Goal: Task Accomplishment & Management: Manage account settings

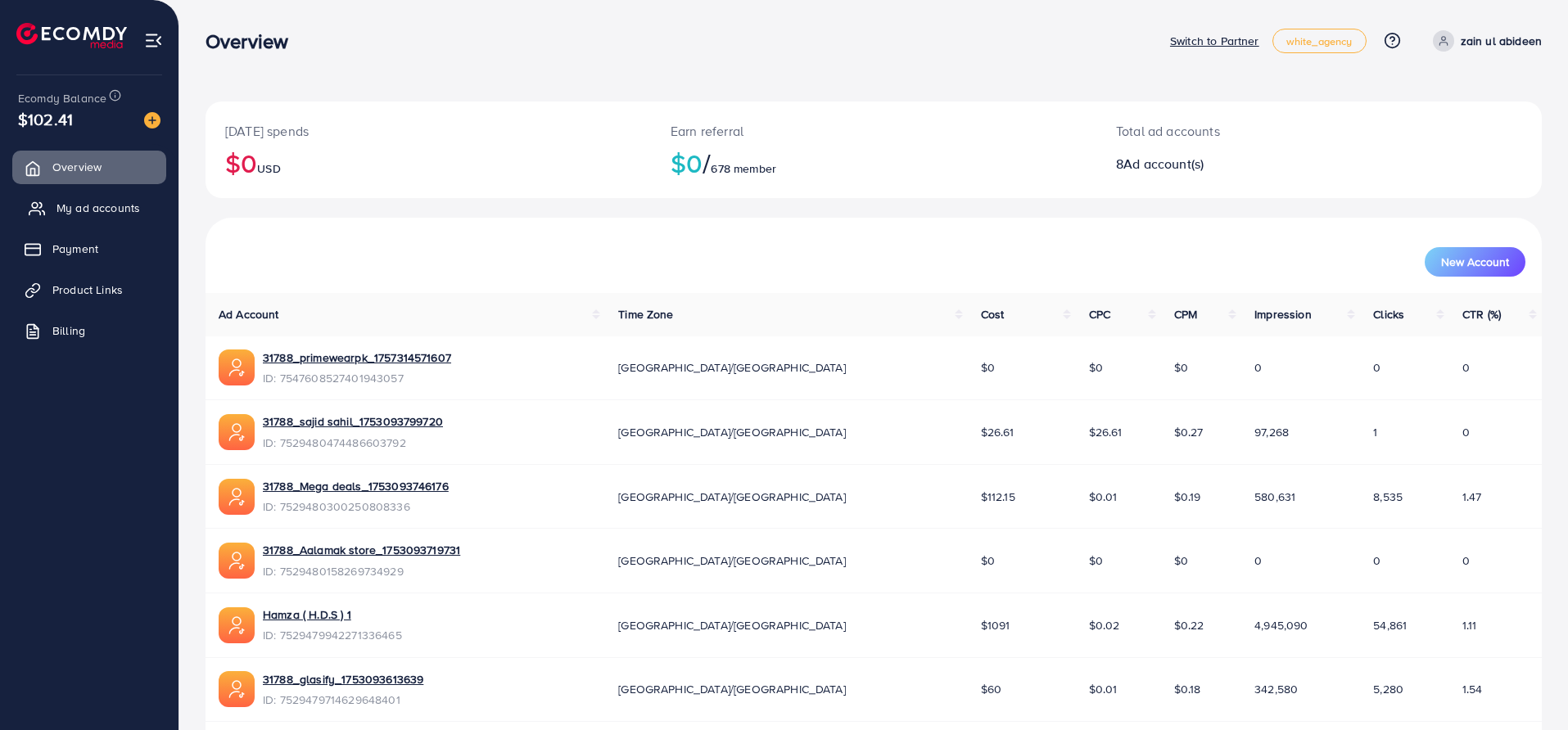
click at [125, 217] on link "My ad accounts" at bounding box center [89, 207] width 154 height 33
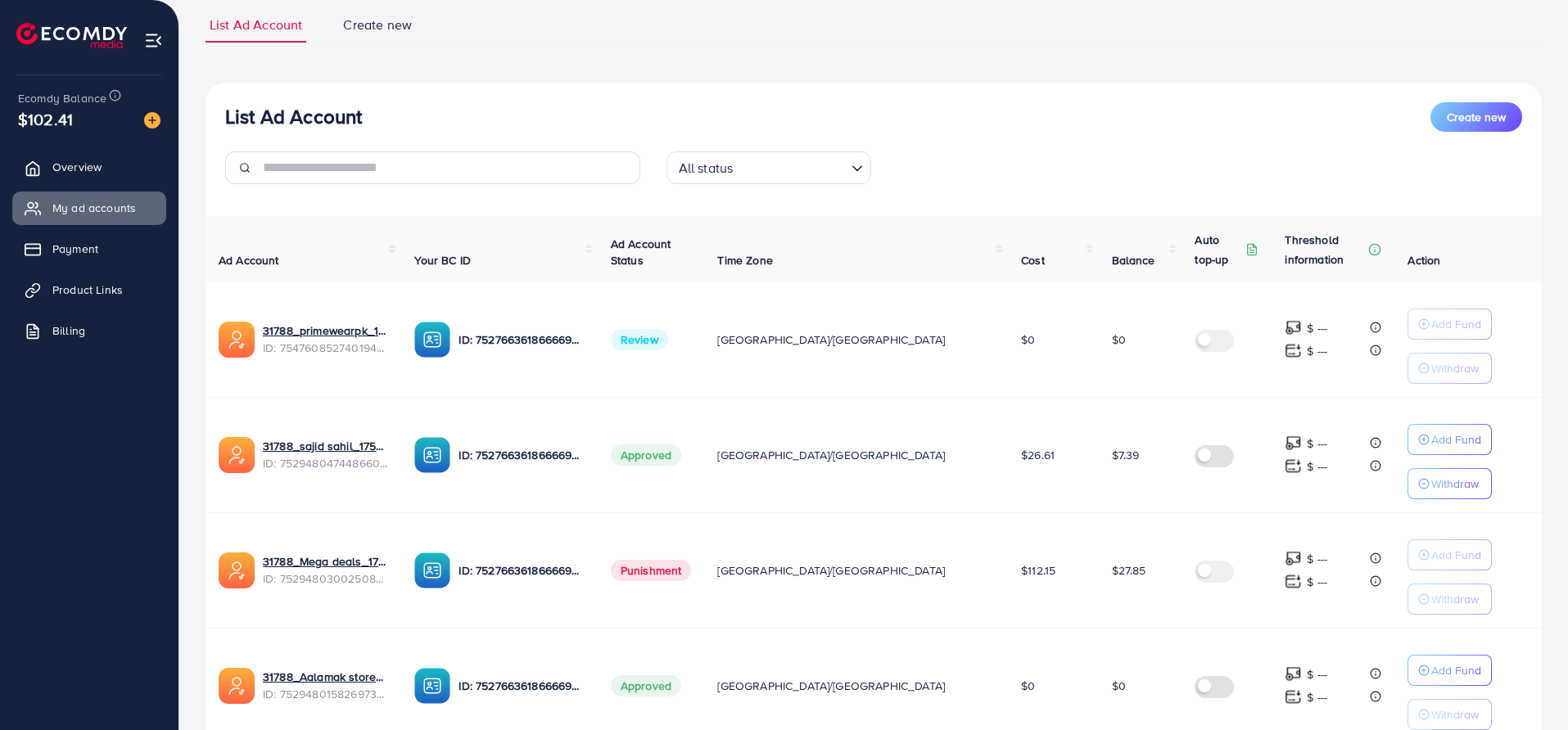
scroll to position [273, 0]
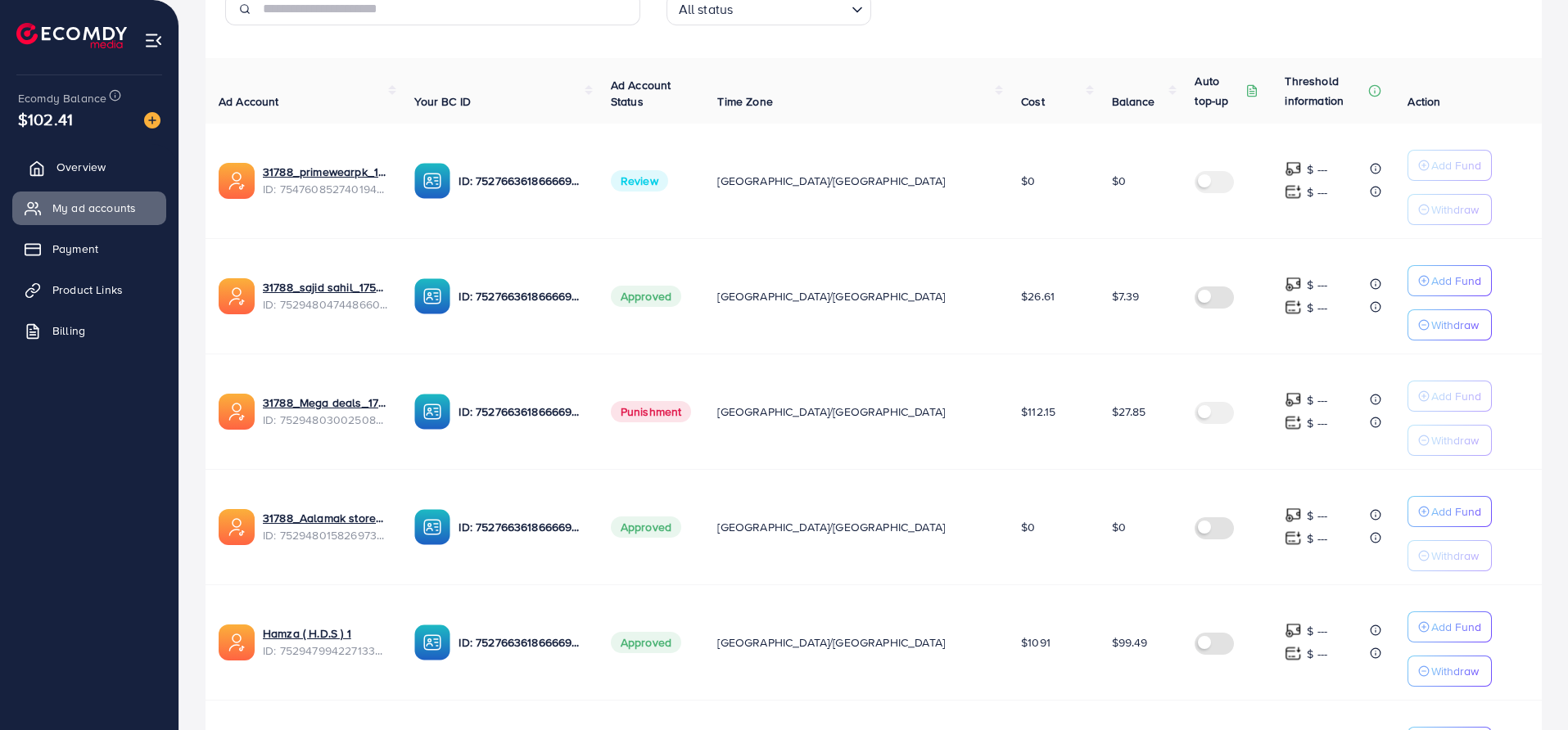
click at [101, 167] on span "Overview" at bounding box center [81, 167] width 49 height 17
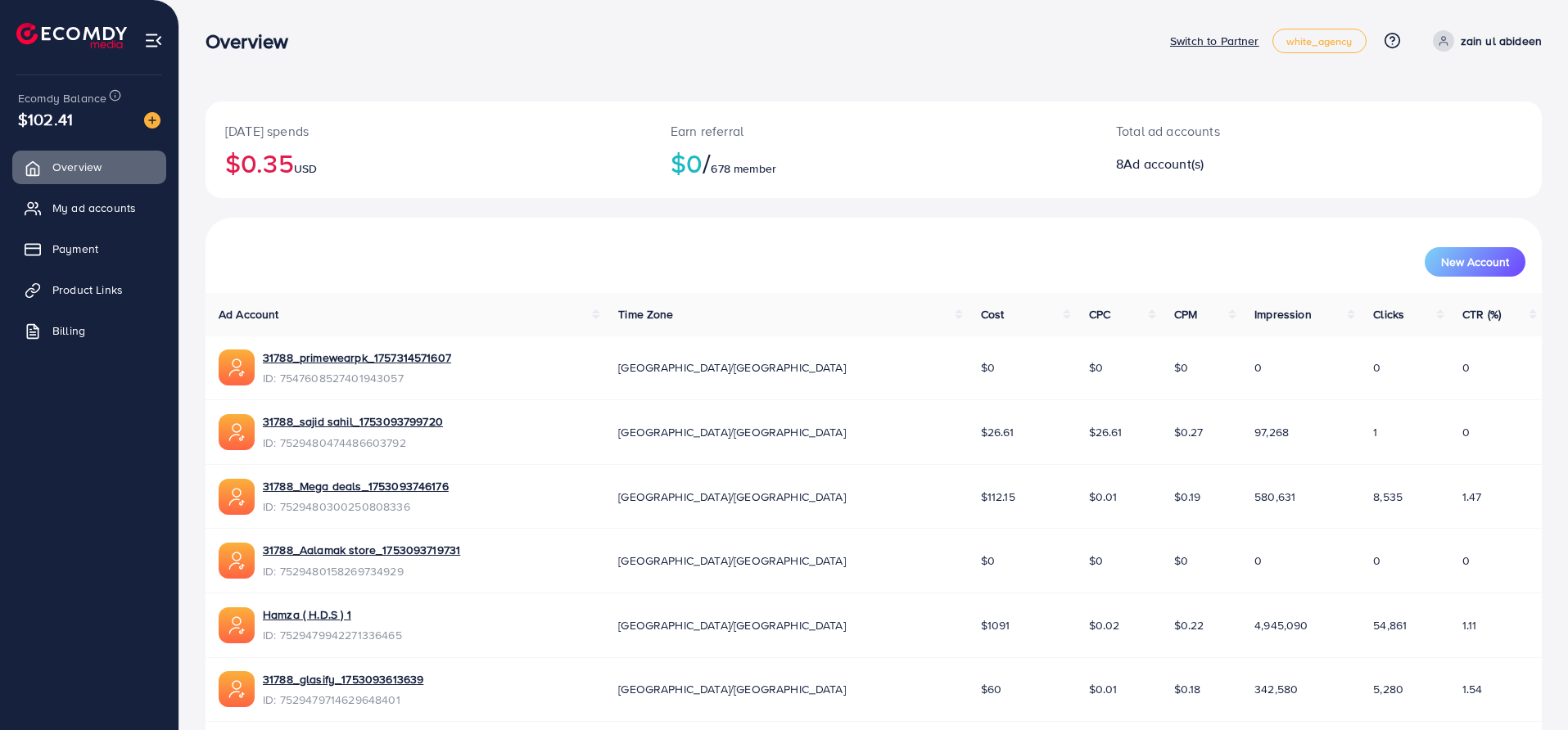
click at [1215, 35] on p "Switch to Partner" at bounding box center [1215, 40] width 90 height 20
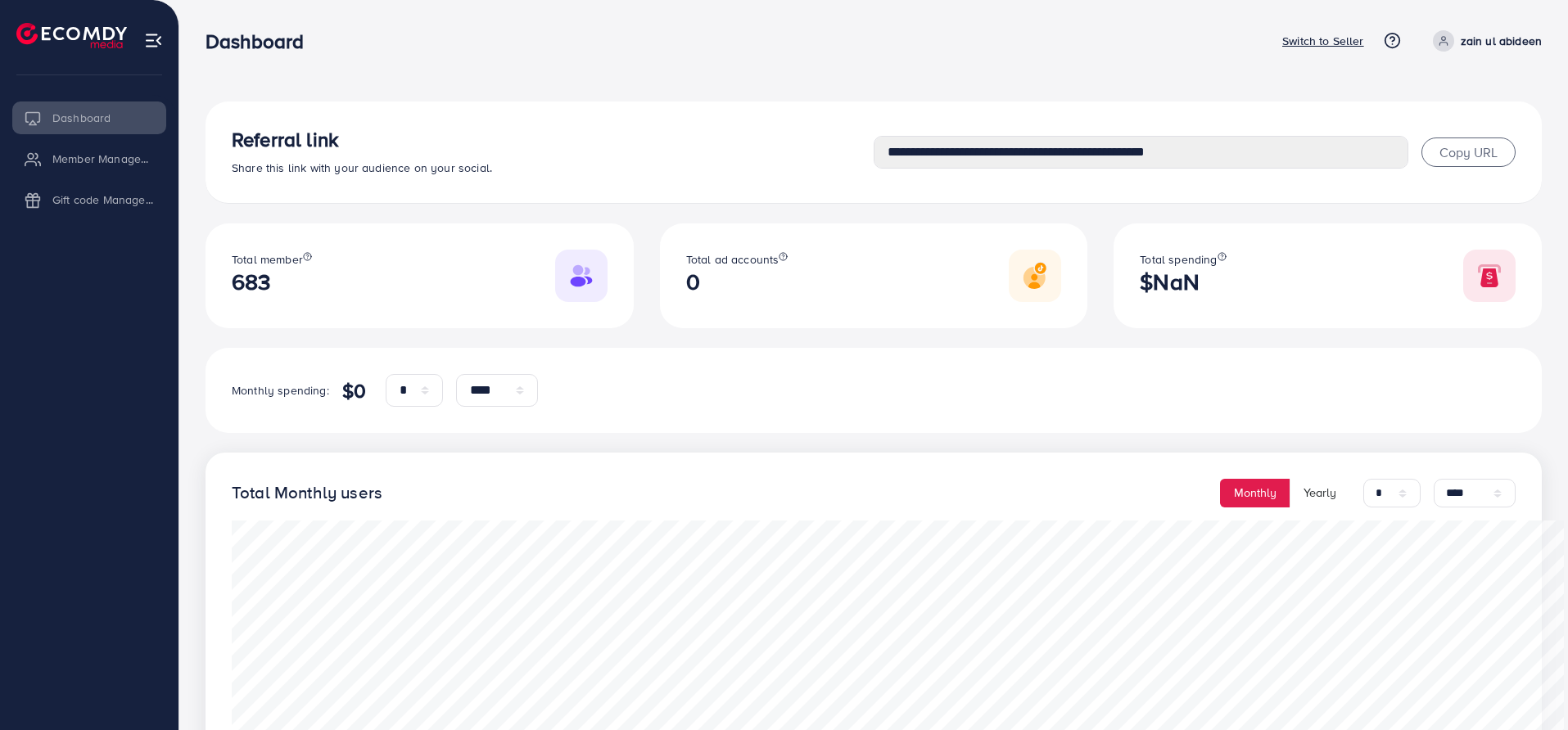
select select "*"
select select "****"
select select "*"
select select "****"
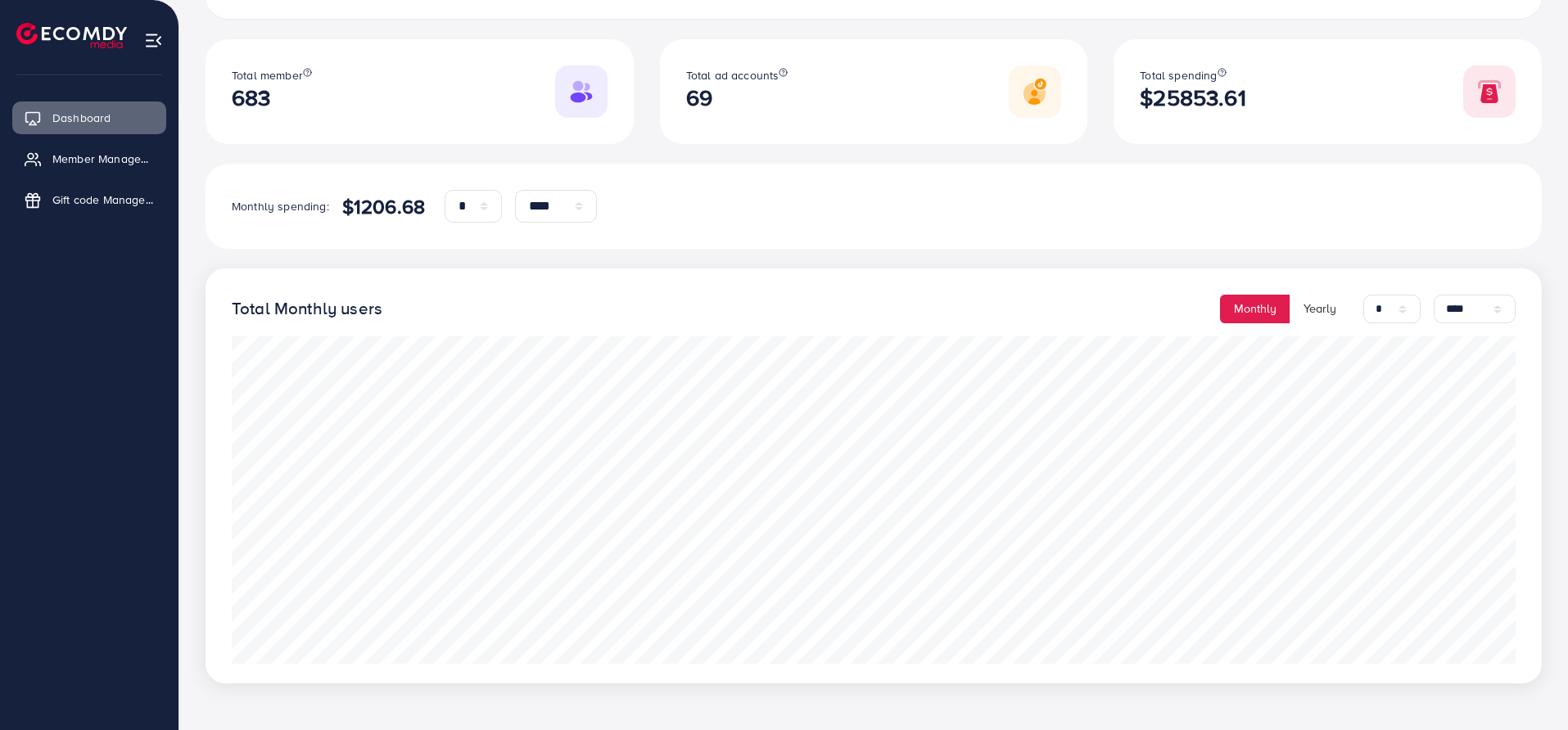
scroll to position [190, 0]
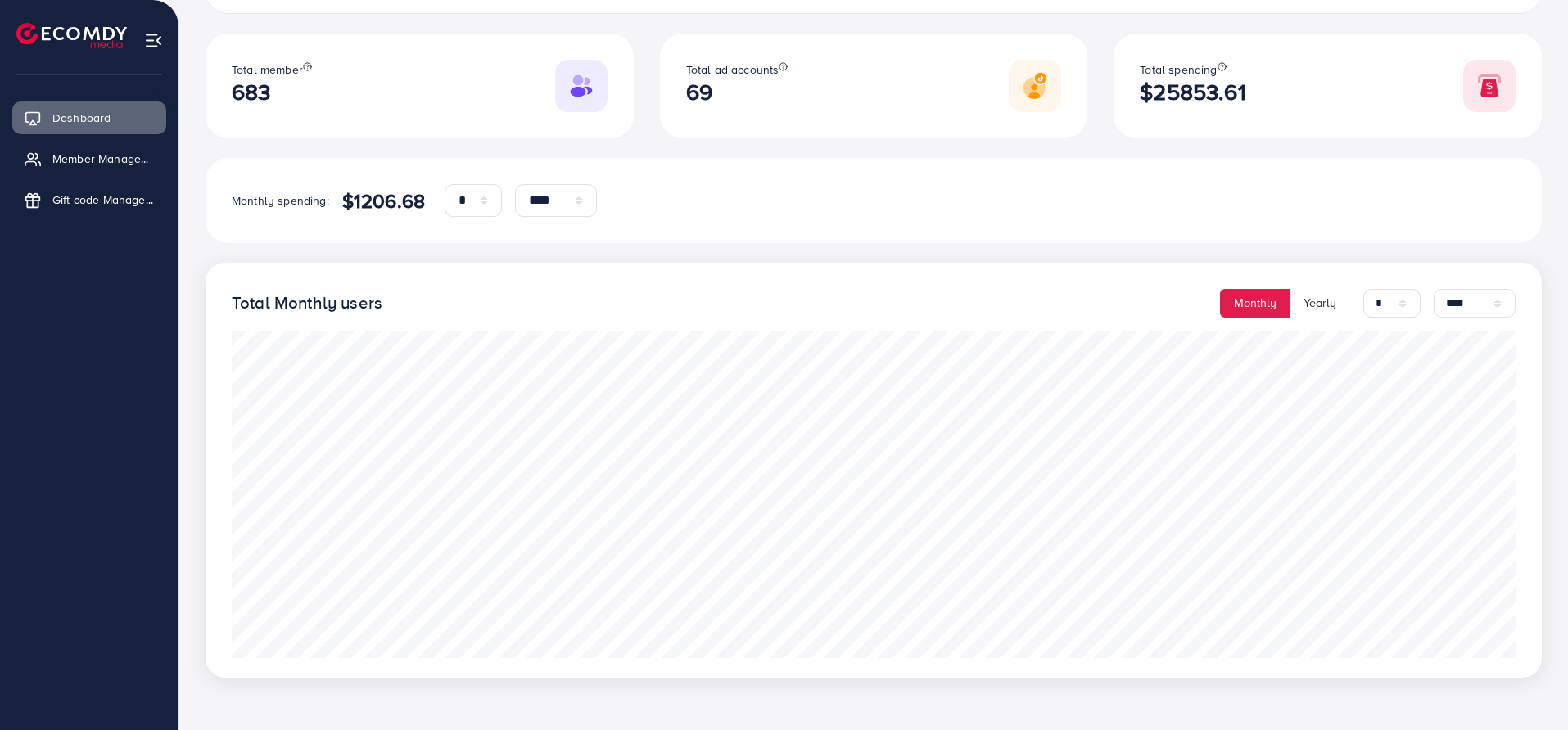
click at [1123, 147] on div "**********" at bounding box center [873, 294] width 1336 height 766
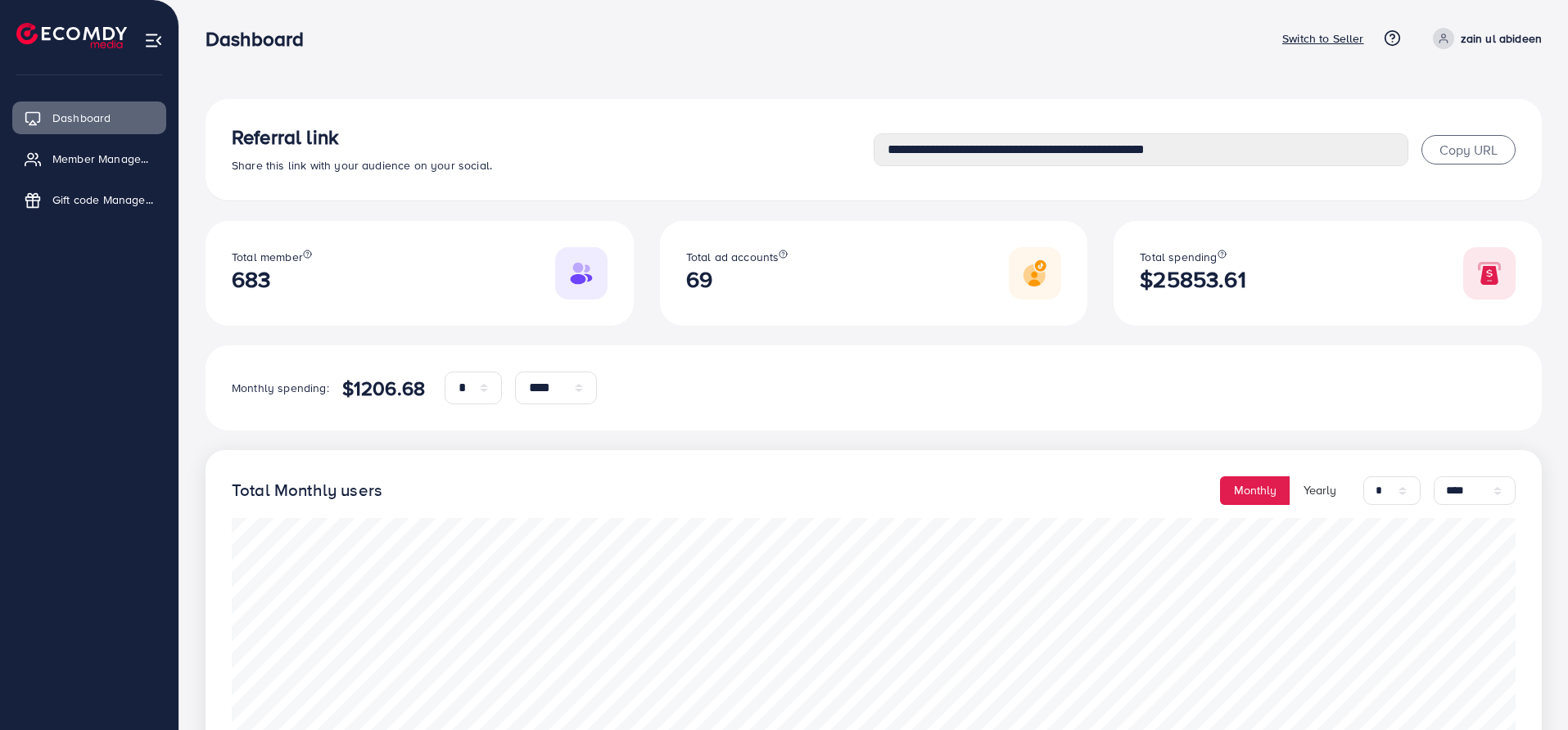
scroll to position [0, 0]
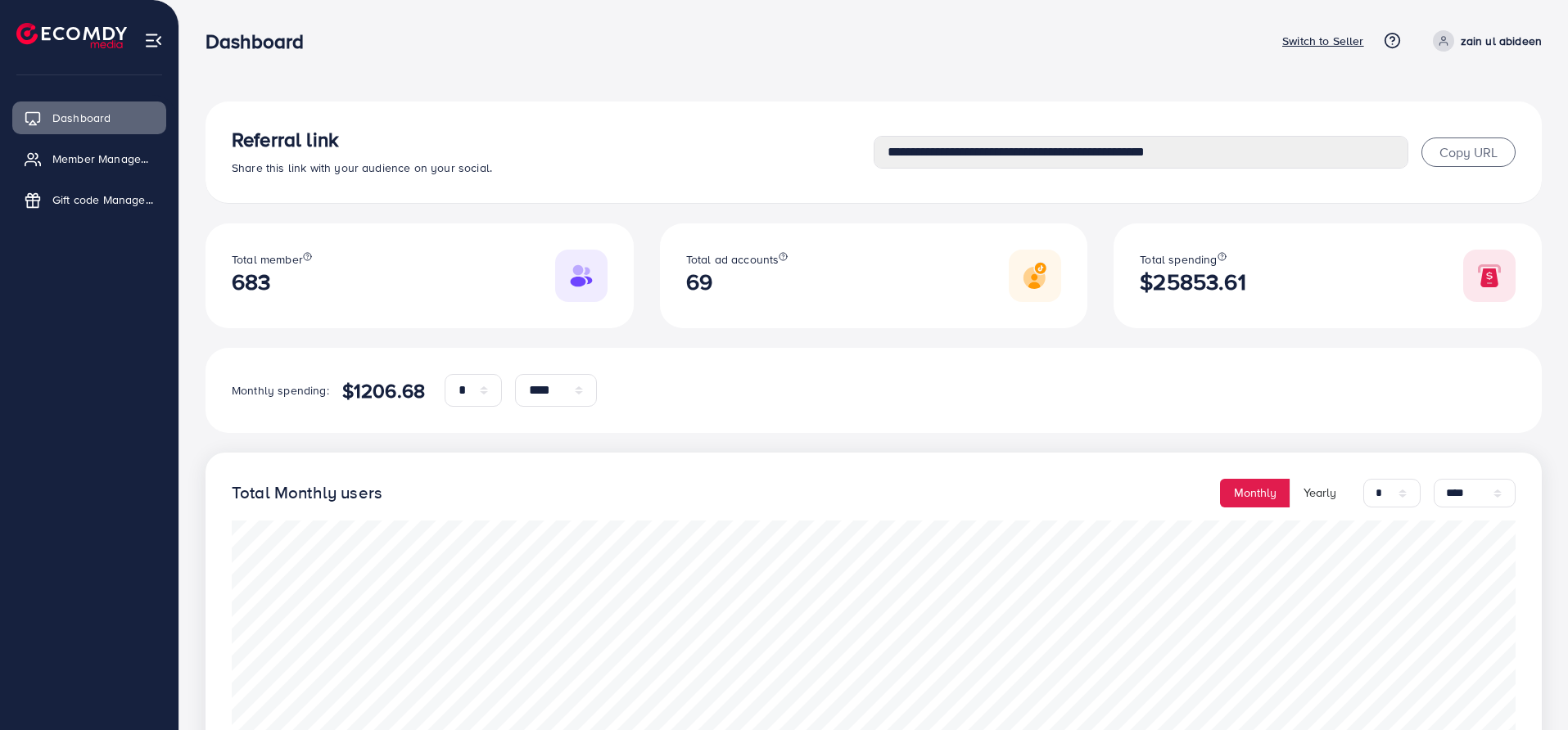
click at [1312, 41] on p "Switch to Seller" at bounding box center [1323, 40] width 82 height 20
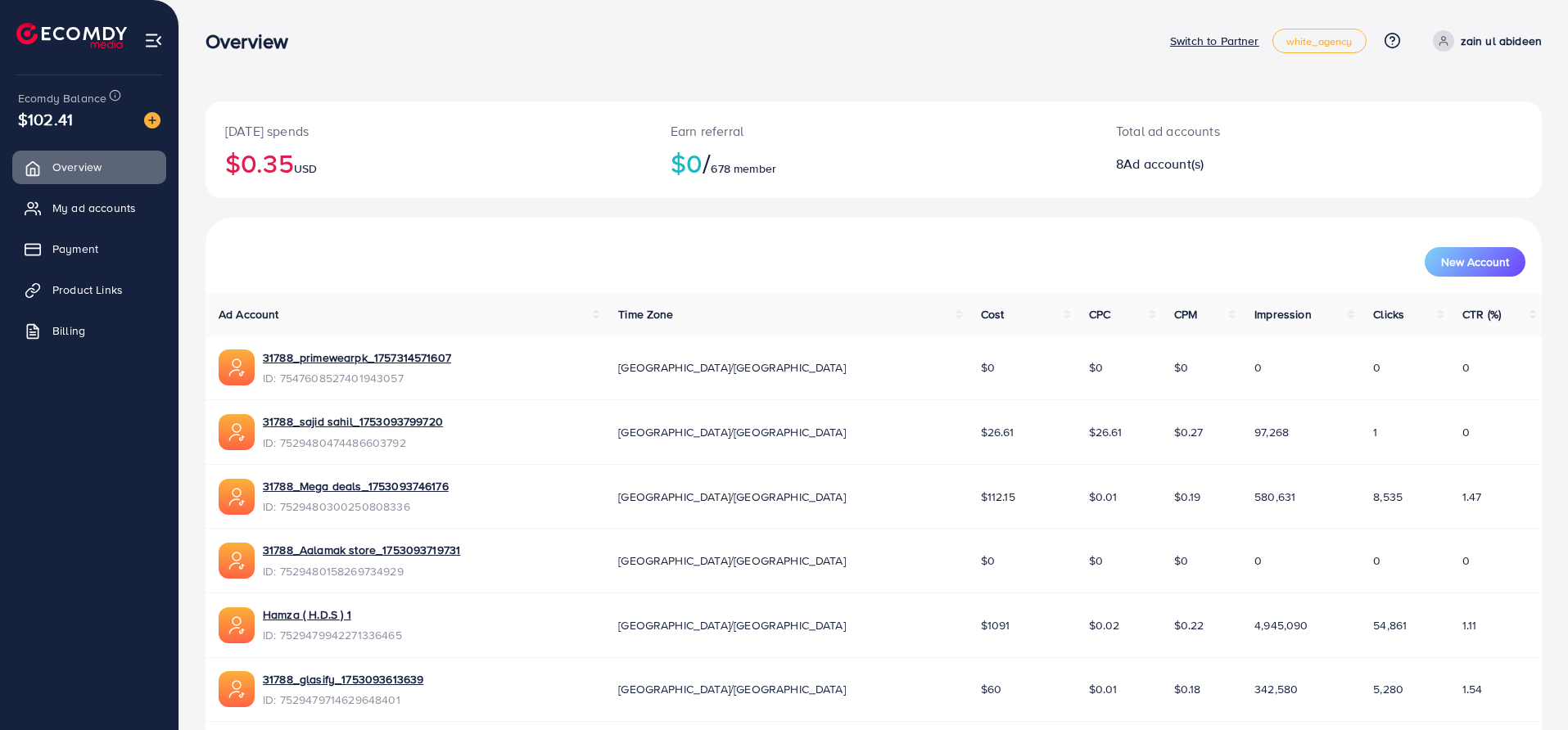
click at [396, 118] on div "[DATE] spends $0.35 USD" at bounding box center [428, 149] width 445 height 96
drag, startPoint x: 223, startPoint y: 133, endPoint x: 332, endPoint y: 146, distance: 109.8
click at [332, 146] on div "[DATE] spends $0.35 USD" at bounding box center [428, 149] width 445 height 96
click at [333, 147] on h2 "$0.35 USD" at bounding box center [428, 162] width 406 height 31
drag, startPoint x: 222, startPoint y: 123, endPoint x: 326, endPoint y: 160, distance: 110.4
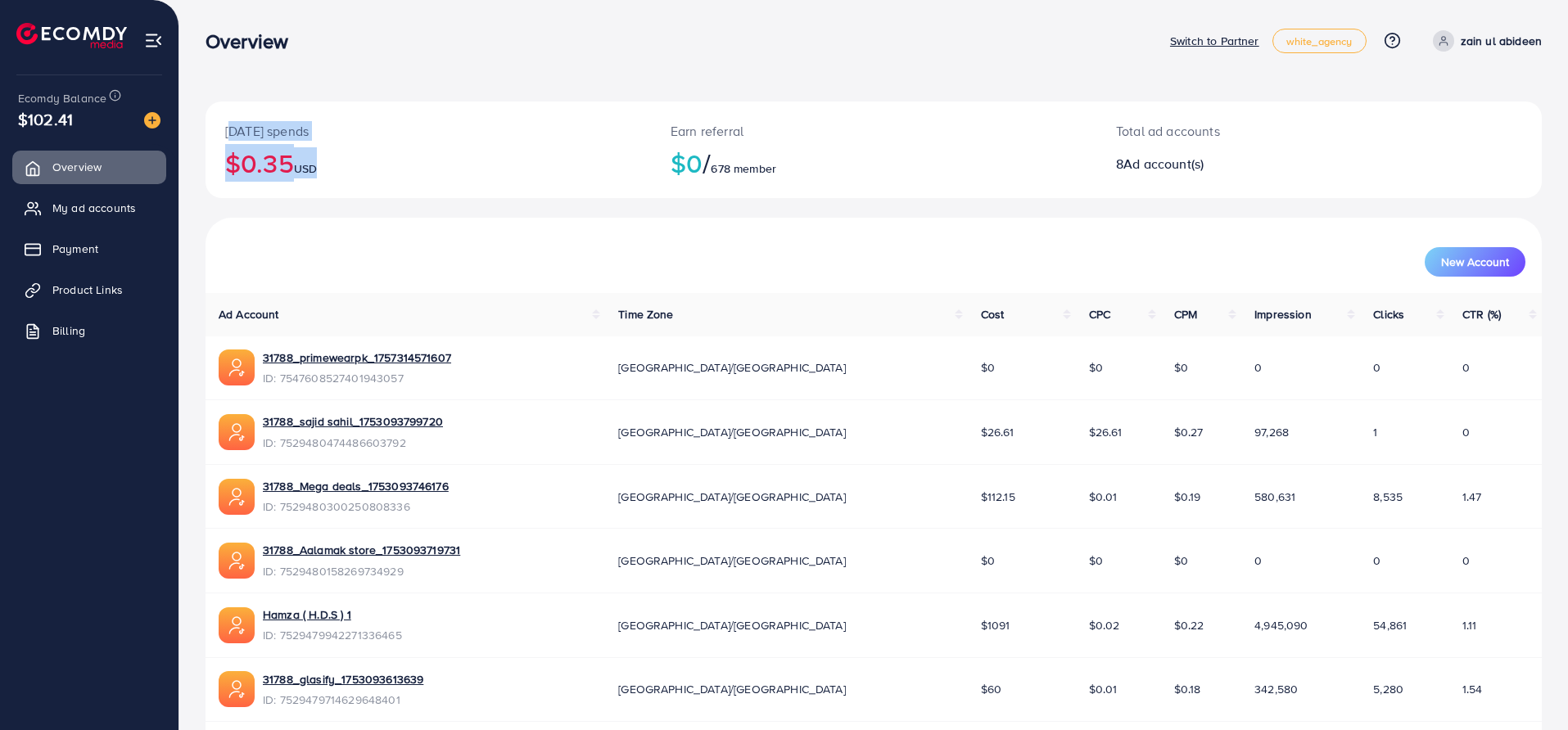
click at [326, 160] on div "Today's spends $0.35 USD" at bounding box center [428, 149] width 445 height 96
click at [375, 162] on h2 "$0.35 USD" at bounding box center [428, 162] width 406 height 31
drag, startPoint x: 646, startPoint y: 124, endPoint x: 774, endPoint y: 162, distance: 133.5
click at [774, 162] on div "Today's spends $0.35 USD Earn referral $0 / 678 member Total ad accounts 8 Ad a…" at bounding box center [873, 149] width 1336 height 96
click at [835, 170] on h2 "$0 / 678 member" at bounding box center [873, 162] width 406 height 31
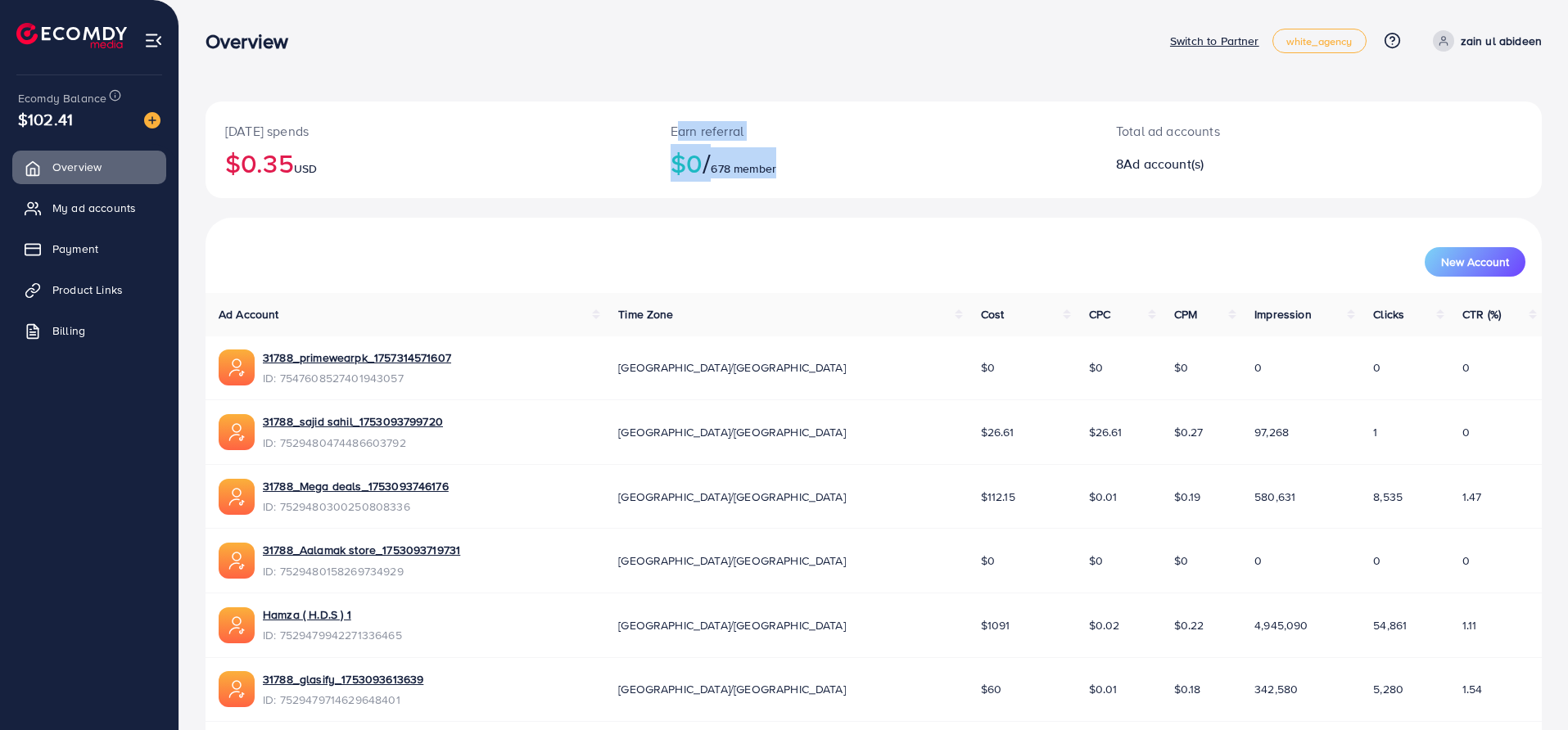
drag, startPoint x: 664, startPoint y: 128, endPoint x: 798, endPoint y: 180, distance: 143.7
click at [798, 180] on div "Earn referral $0 / 678 member" at bounding box center [873, 149] width 445 height 96
click at [808, 161] on h2 "$0 / 678 member" at bounding box center [873, 162] width 406 height 31
click at [872, 192] on div "Earn referral $0 / 678 member" at bounding box center [873, 149] width 445 height 96
click at [404, 78] on div "Today's spends $0.35 USD Earn referral $0 / 678 member Total ad accounts 8 Ad a…" at bounding box center [873, 460] width 1389 height 920
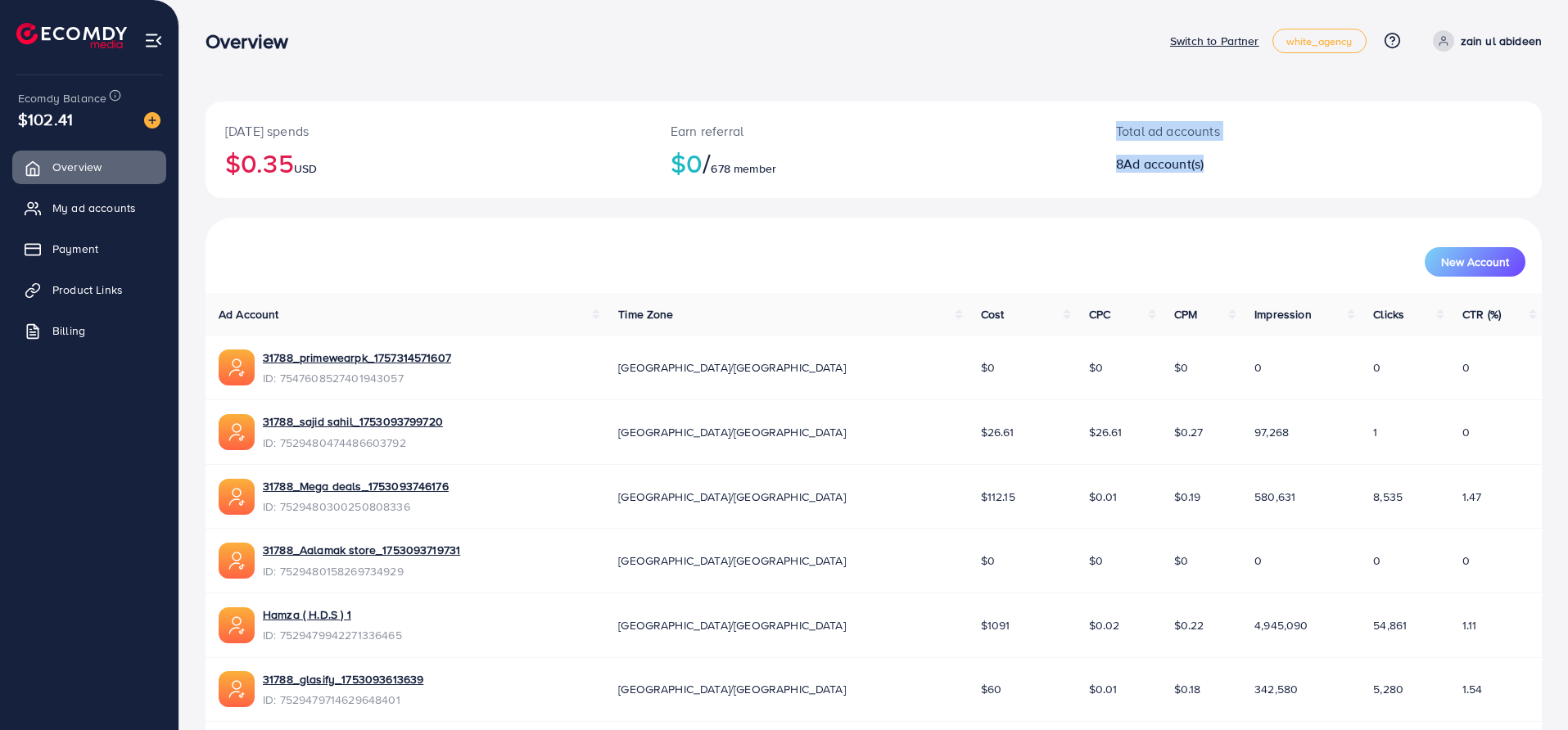
drag, startPoint x: 1170, startPoint y: 176, endPoint x: 1021, endPoint y: 164, distance: 149.5
click at [1019, 164] on div "Today's spends $0.35 USD Earn referral $0 / 678 member Total ad accounts 8 Ad a…" at bounding box center [873, 149] width 1336 height 96
click at [1021, 164] on h2 "$0 / 678 member" at bounding box center [873, 162] width 406 height 31
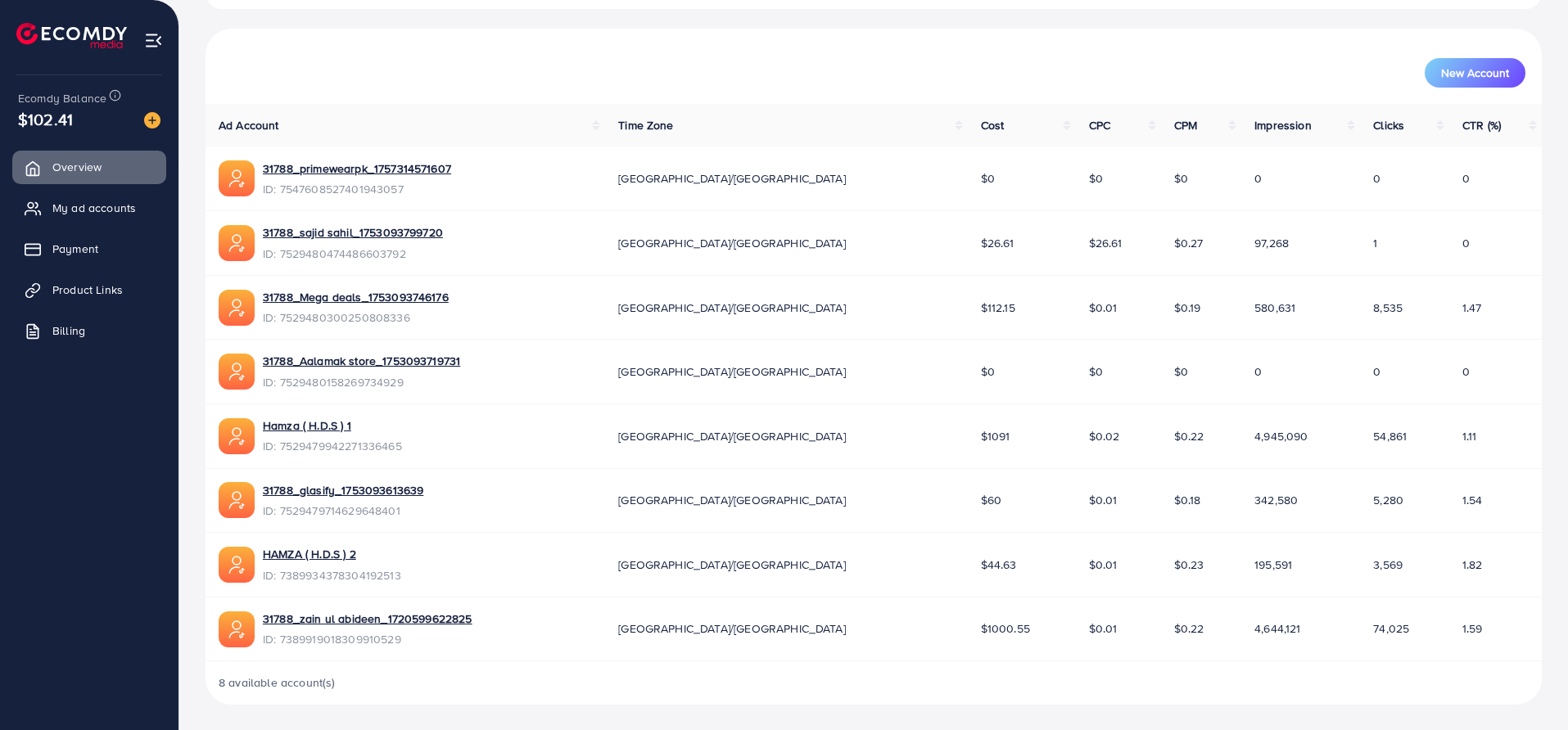
scroll to position [190, 0]
click at [93, 206] on span "My ad accounts" at bounding box center [98, 208] width 83 height 17
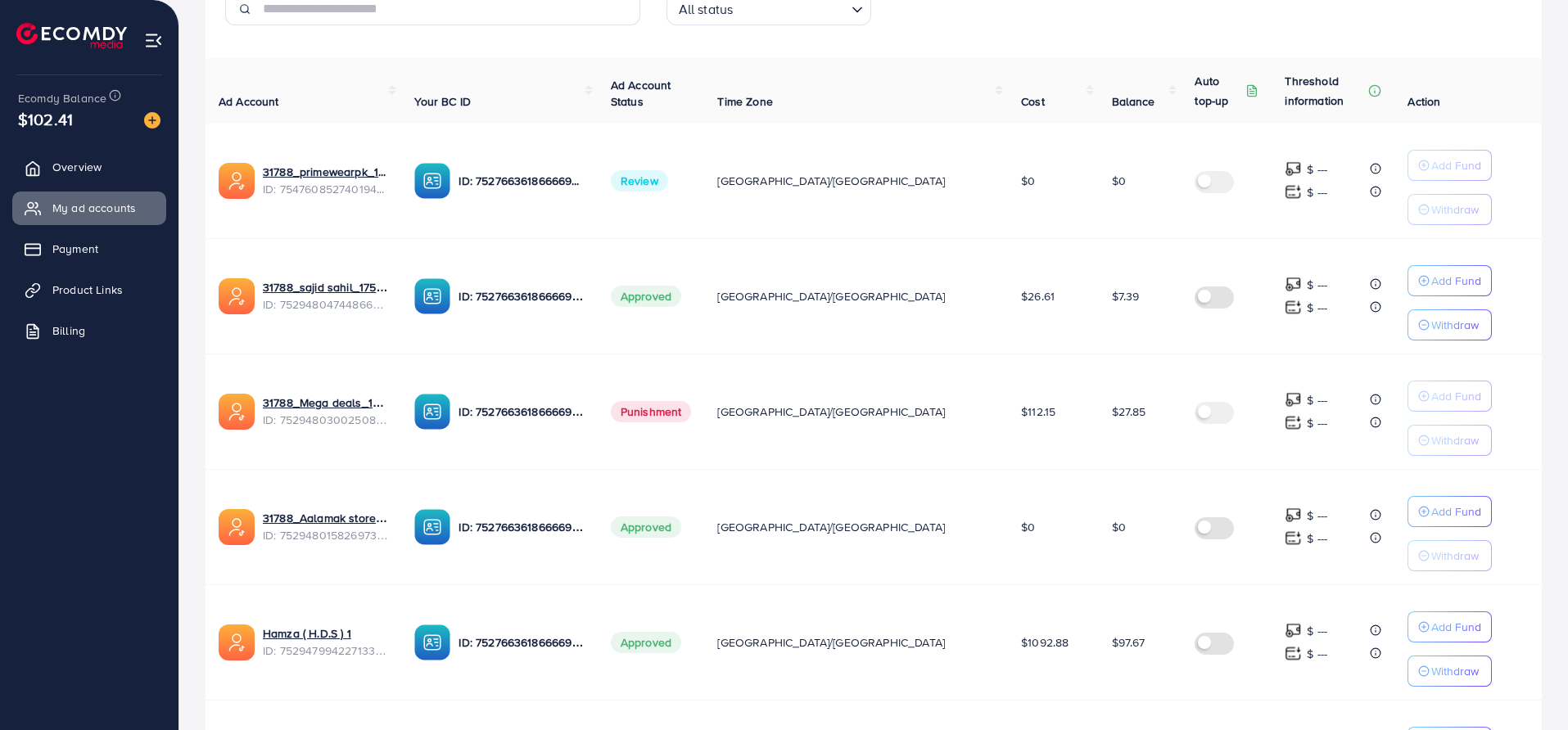
scroll to position [136, 0]
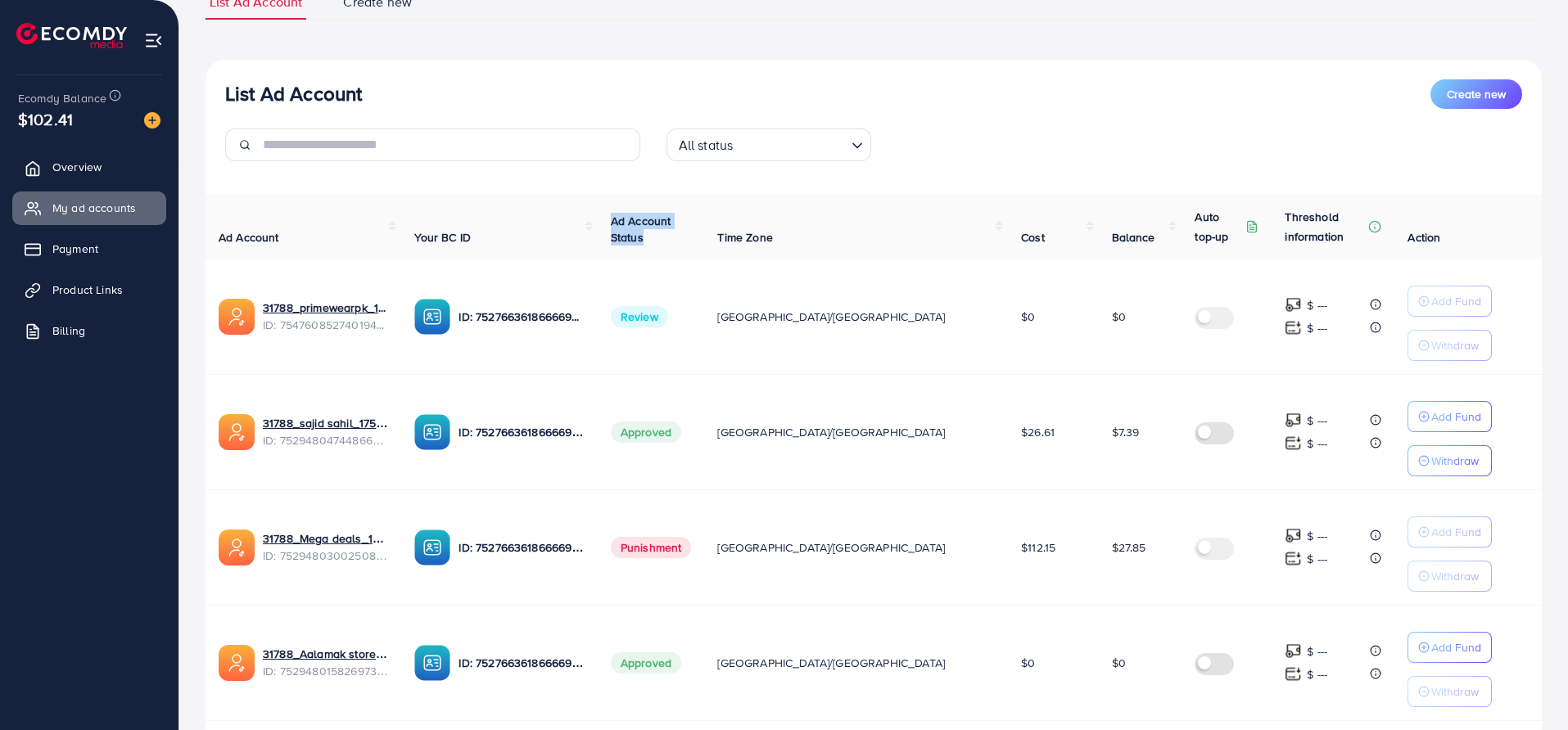
drag, startPoint x: 703, startPoint y: 216, endPoint x: 793, endPoint y: 238, distance: 92.6
click at [705, 244] on th "Ad Account Status" at bounding box center [651, 227] width 107 height 65
drag, startPoint x: 798, startPoint y: 237, endPoint x: 884, endPoint y: 246, distance: 86.5
click at [884, 246] on th "Time Zone" at bounding box center [855, 227] width 304 height 65
click at [705, 194] on th "Ad Account Status" at bounding box center [651, 227] width 107 height 65
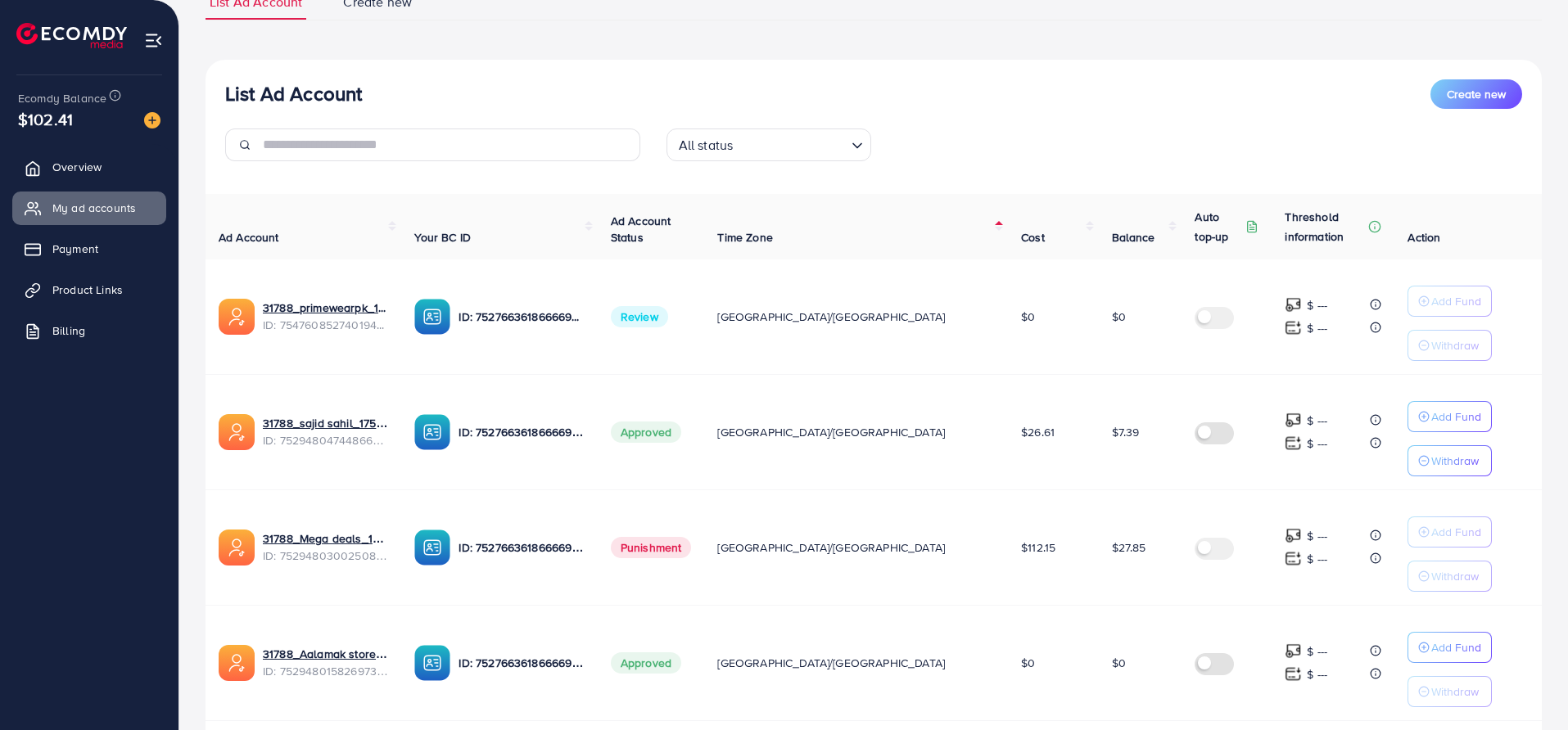
click at [828, 107] on div "List Ad Account Create new" at bounding box center [873, 94] width 1297 height 30
click at [921, 227] on th "Time Zone" at bounding box center [855, 227] width 304 height 65
click at [925, 227] on th "Time Zone" at bounding box center [855, 227] width 304 height 65
click at [979, 147] on div "All status Loading..." at bounding box center [874, 151] width 442 height 46
click at [861, 69] on div "List Ad Account Create new All status Loading... Ad Account Your BC ID Ad Accou…" at bounding box center [873, 657] width 1336 height 1195
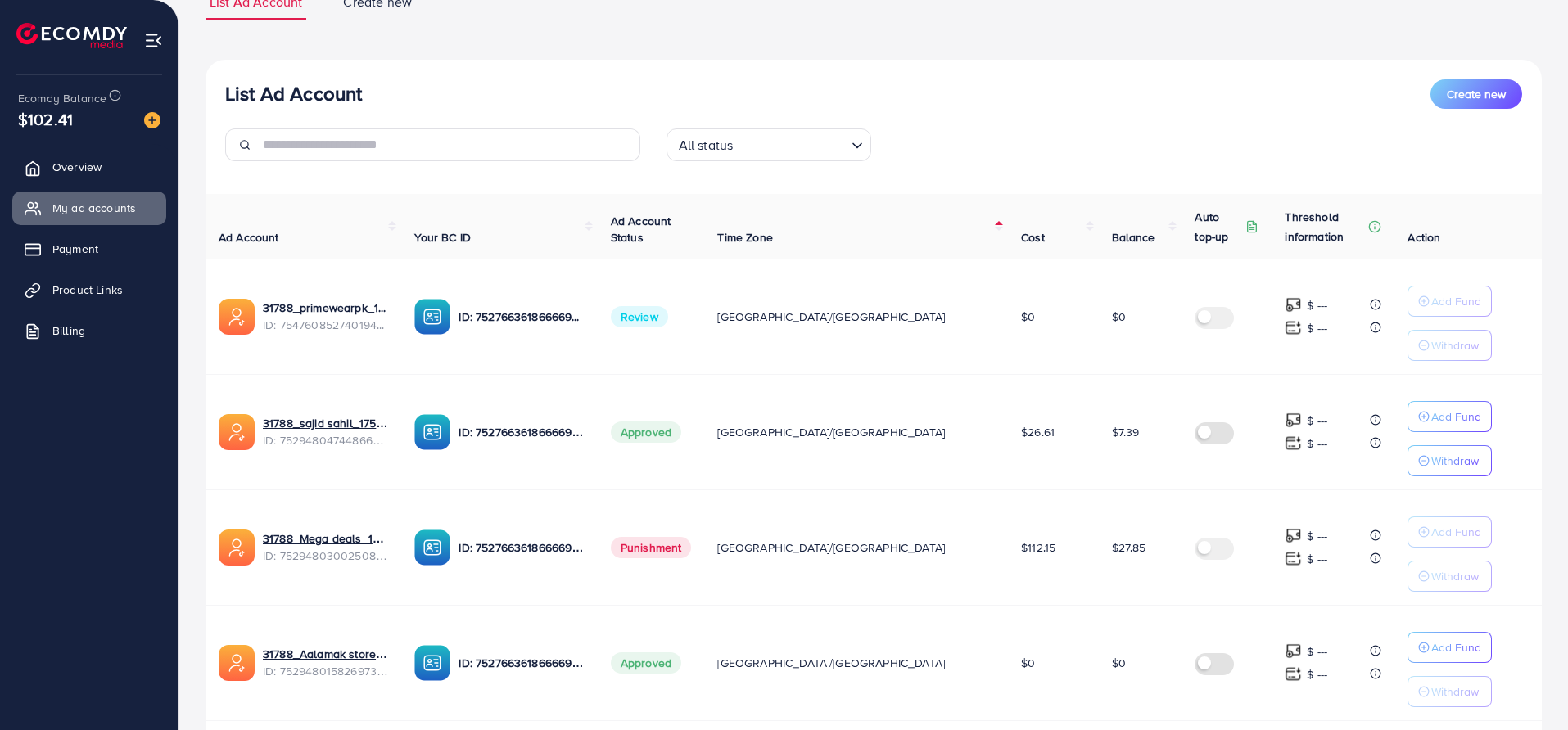
click at [869, 83] on div "List Ad Account Create new" at bounding box center [873, 94] width 1297 height 30
click at [731, 99] on div "List Ad Account Create new" at bounding box center [873, 94] width 1297 height 30
drag, startPoint x: 377, startPoint y: 91, endPoint x: 221, endPoint y: 101, distance: 156.3
click at [221, 101] on div "List Ad Account Create new All status Loading..." at bounding box center [873, 127] width 1336 height 95
click at [255, 85] on h3 "List Ad Account" at bounding box center [293, 93] width 136 height 23
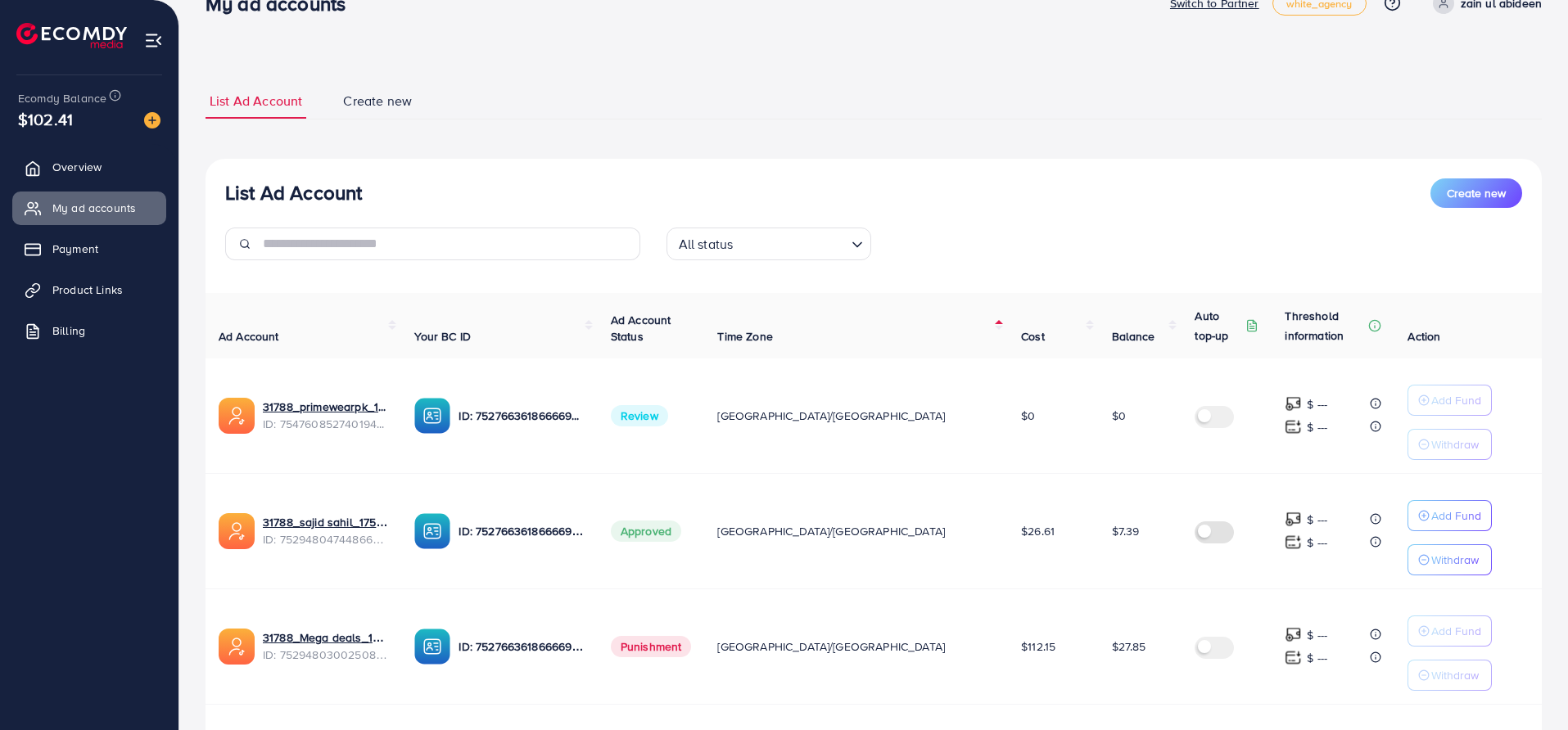
scroll to position [0, 0]
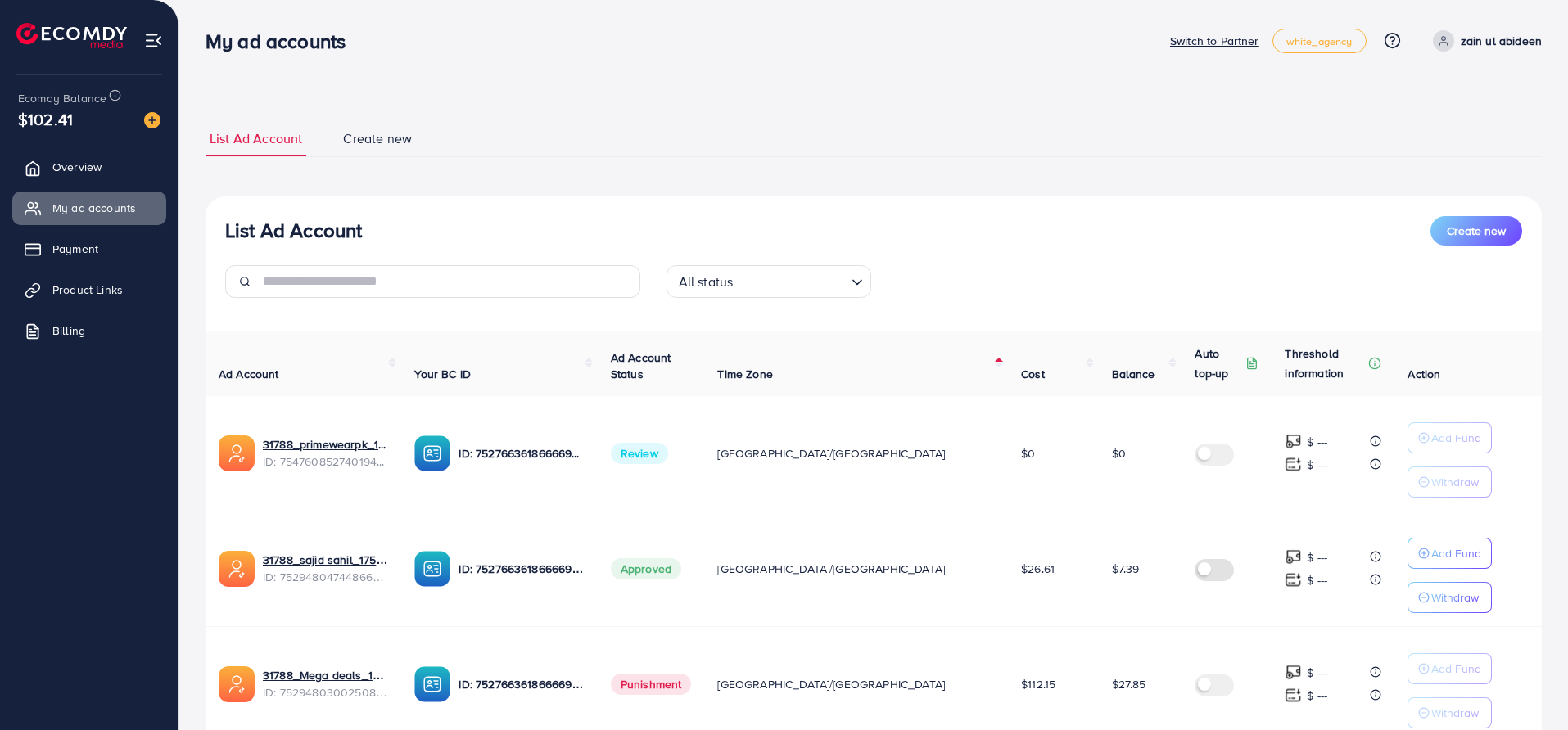
drag, startPoint x: 858, startPoint y: 449, endPoint x: 756, endPoint y: 452, distance: 102.0
click at [756, 452] on tr "31788_primewearpk_1757314571607 ID: 7547608527401943057 ID: 7527663618666692616…" at bounding box center [873, 454] width 1336 height 116
click at [705, 448] on td "Review" at bounding box center [651, 454] width 107 height 116
drag, startPoint x: 891, startPoint y: 448, endPoint x: 764, endPoint y: 462, distance: 127.8
click at [764, 462] on tr "31788_primewearpk_1757314571607 ID: 7547608527401943057 ID: 7527663618666692616…" at bounding box center [873, 454] width 1336 height 116
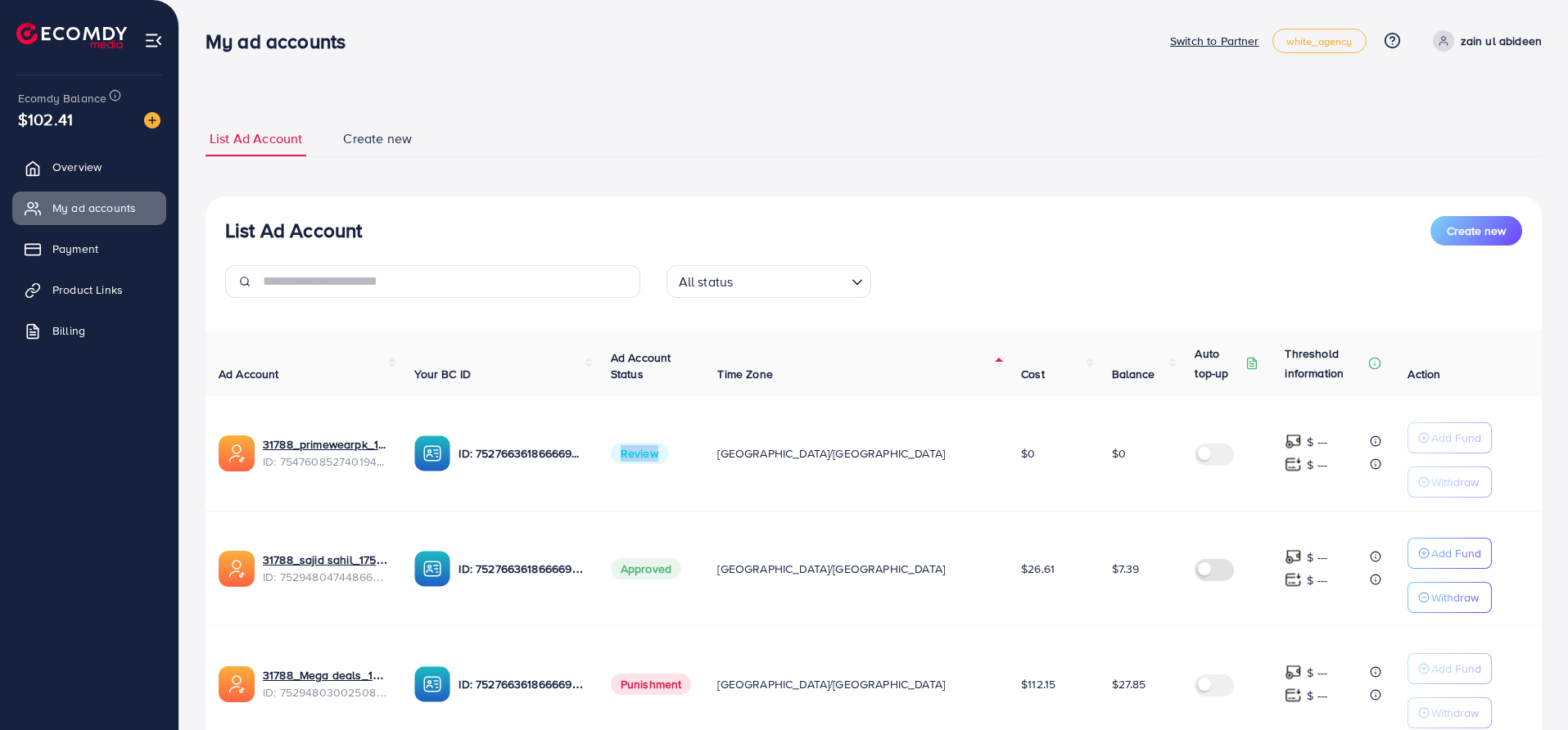
drag, startPoint x: 746, startPoint y: 457, endPoint x: 680, endPoint y: 457, distance: 66.0
click at [680, 457] on tr "31788_primewearpk_1757314571607 ID: 7547608527401943057 ID: 7527663618666692616…" at bounding box center [873, 454] width 1336 height 116
click at [597, 445] on td "ID: 7527663618666692616" at bounding box center [500, 454] width 196 height 116
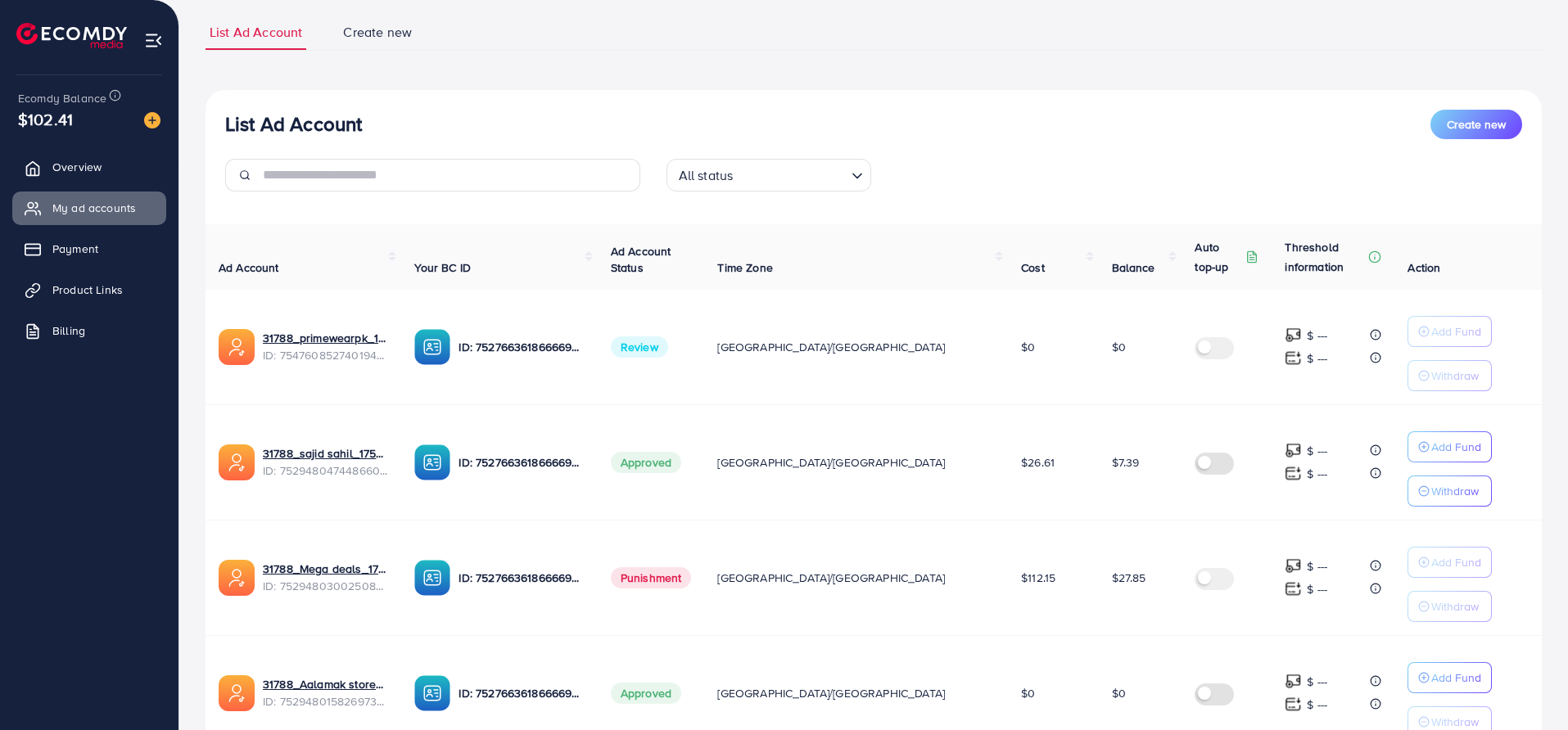
scroll to position [273, 0]
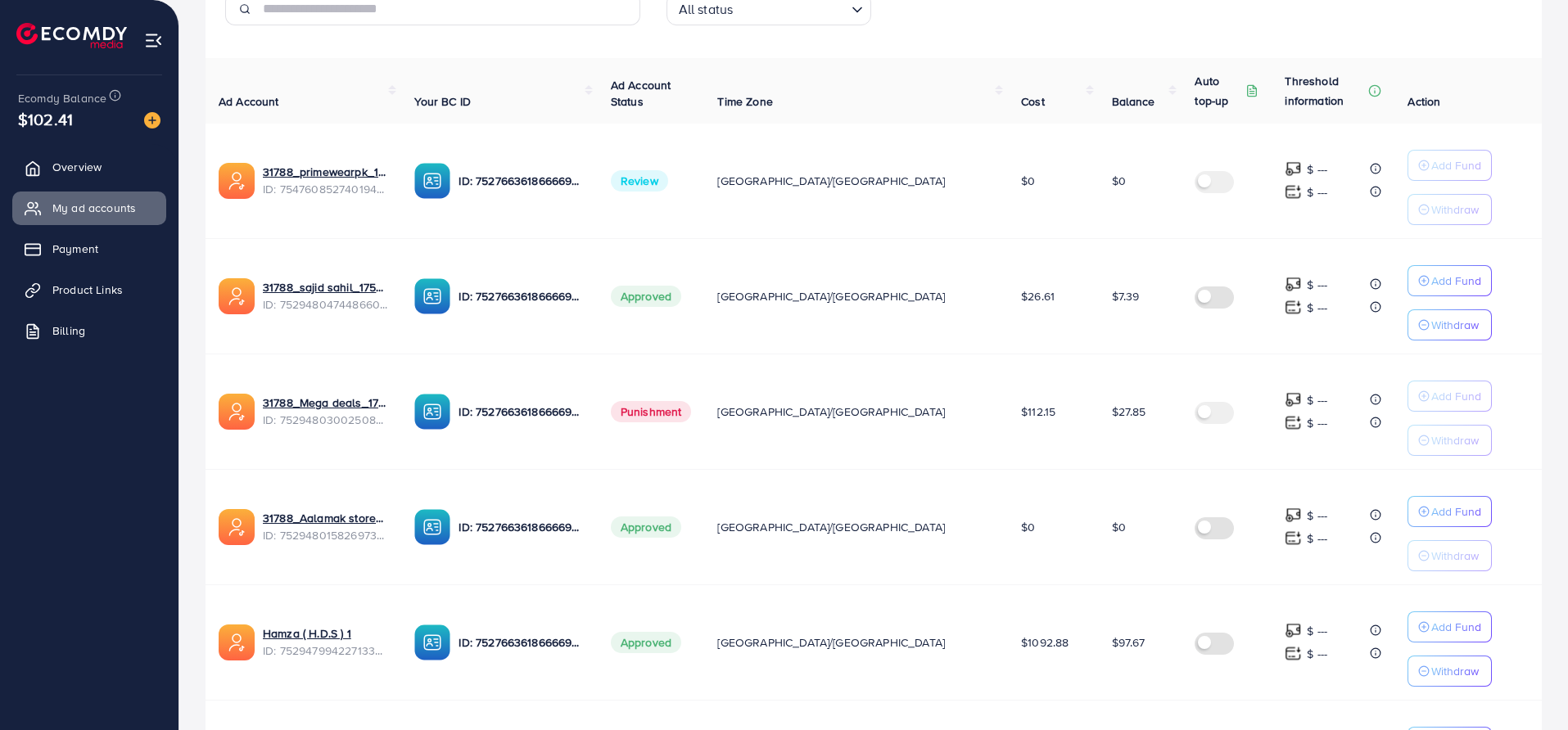
click at [581, 78] on th "Your BC ID" at bounding box center [500, 91] width 196 height 65
click at [330, 98] on th "Ad Account" at bounding box center [304, 91] width 196 height 65
click at [134, 175] on link "Overview" at bounding box center [89, 166] width 154 height 33
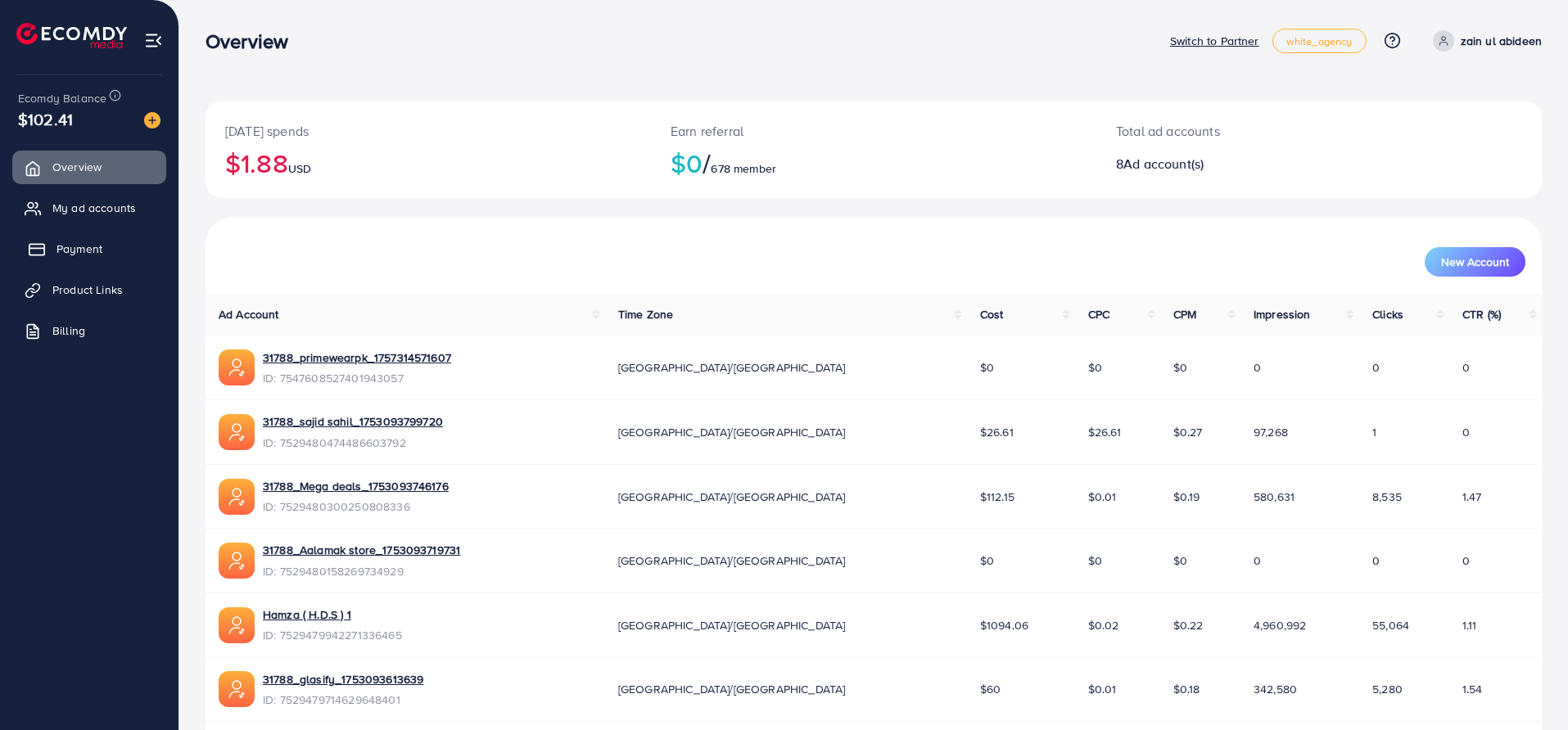
click at [110, 247] on link "Payment" at bounding box center [89, 248] width 154 height 33
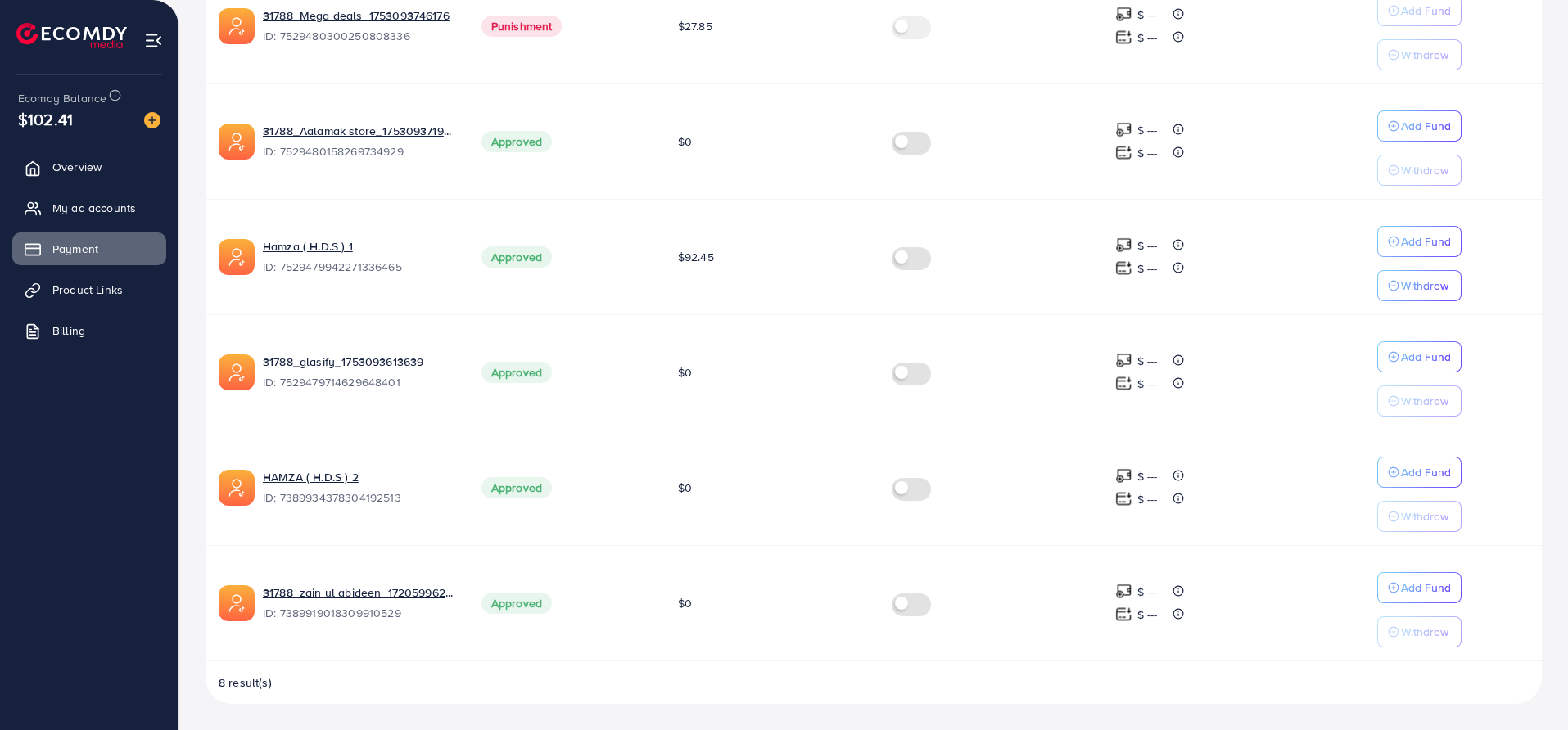
scroll to position [148, 0]
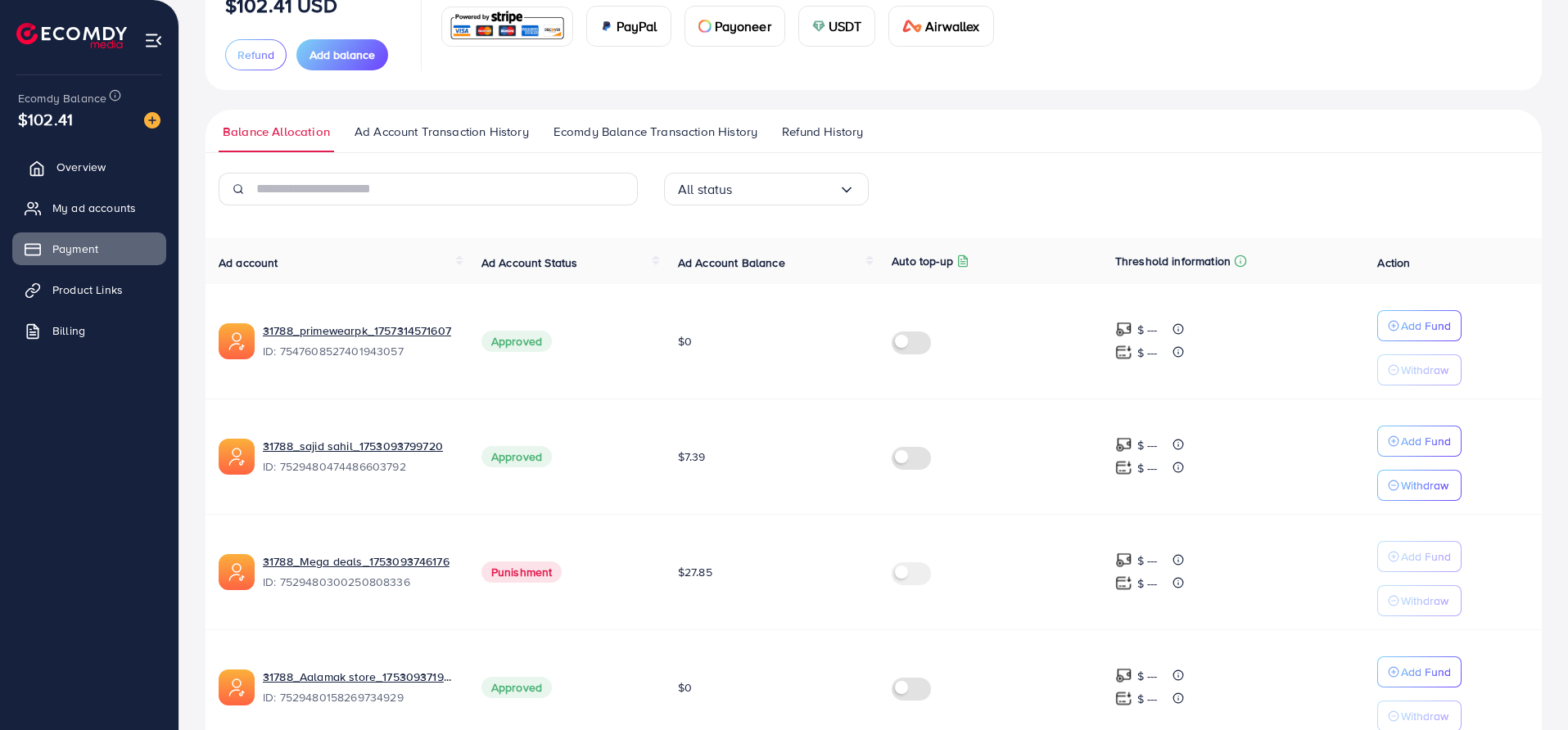
click at [92, 169] on span "Overview" at bounding box center [81, 167] width 49 height 17
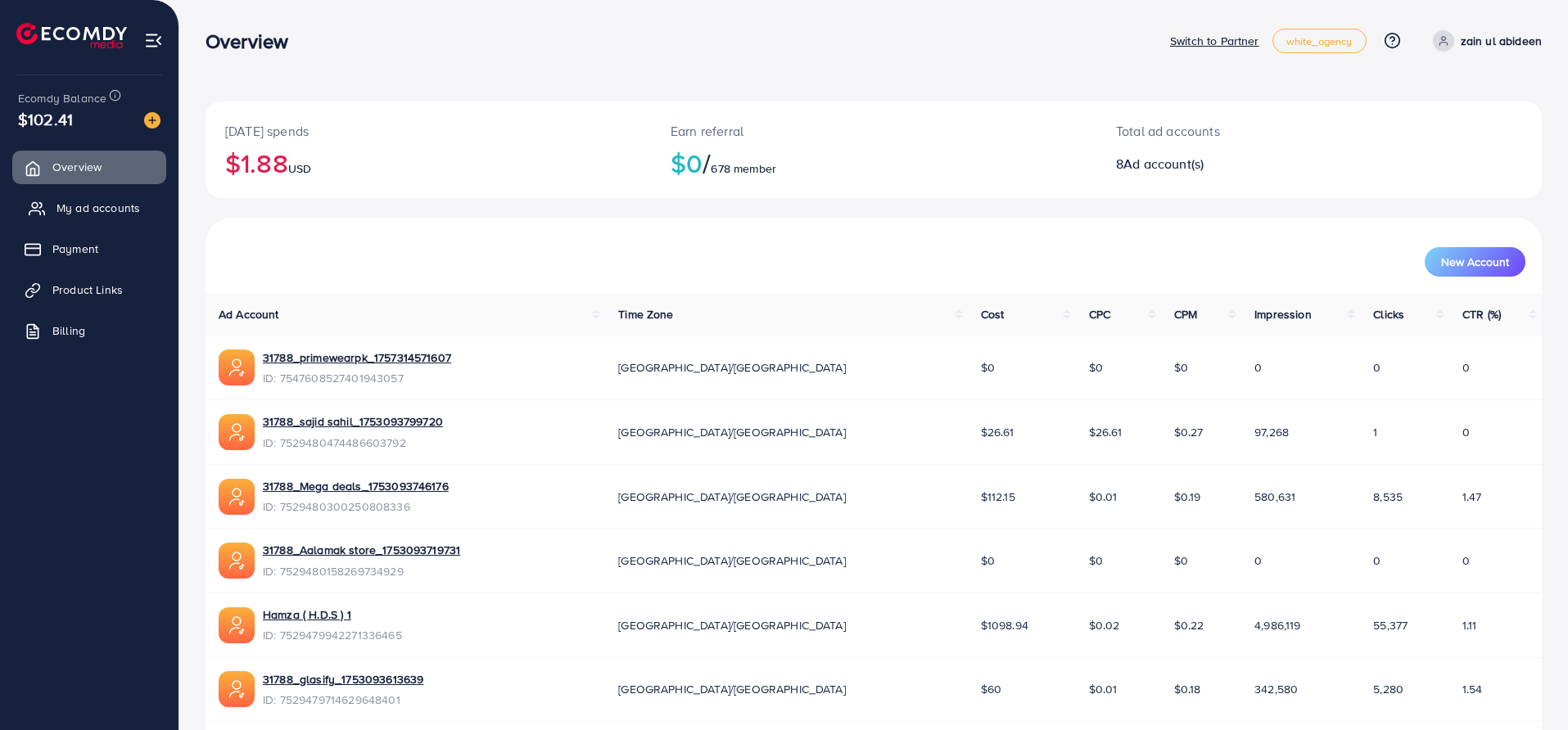
click at [83, 204] on span "My ad accounts" at bounding box center [98, 208] width 83 height 17
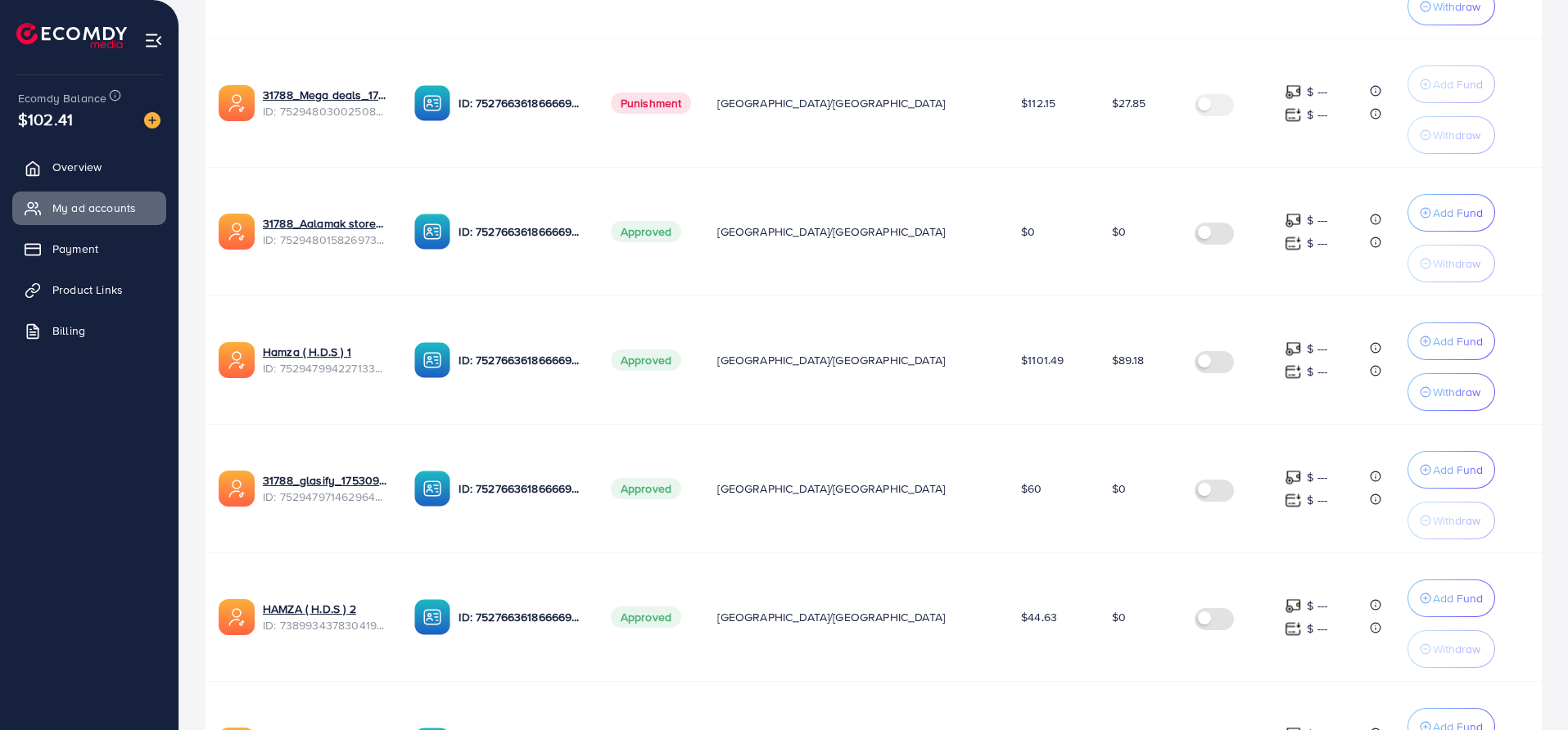
scroll to position [682, 0]
